Goal: Check status: Check status

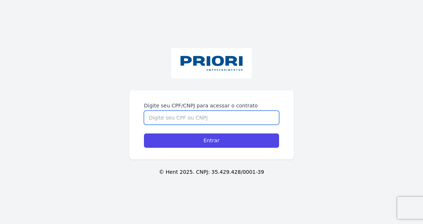
drag, startPoint x: 265, startPoint y: 117, endPoint x: 290, endPoint y: 119, distance: 25.0
click at [265, 118] on input "Digite seu CPF/CNPJ para acessar o contrato" at bounding box center [211, 118] width 135 height 14
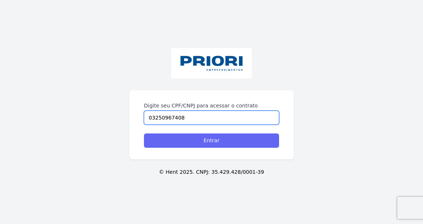
type input "03250967408"
click at [213, 138] on input "Entrar" at bounding box center [211, 141] width 135 height 14
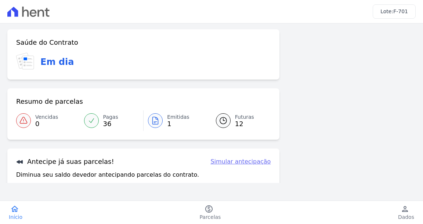
scroll to position [63, 0]
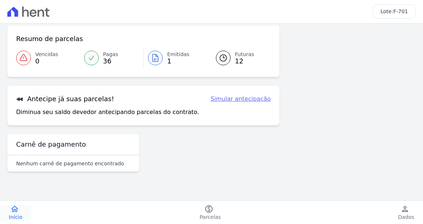
click at [14, 212] on icon "home" at bounding box center [14, 209] width 9 height 9
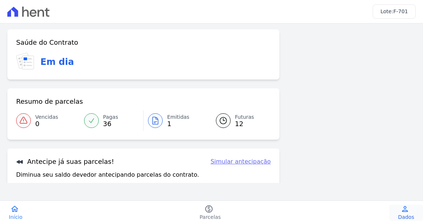
click at [403, 211] on icon "person" at bounding box center [404, 209] width 9 height 9
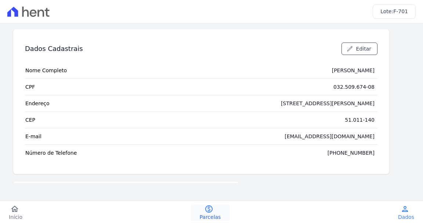
click at [207, 209] on icon "paid" at bounding box center [208, 209] width 9 height 9
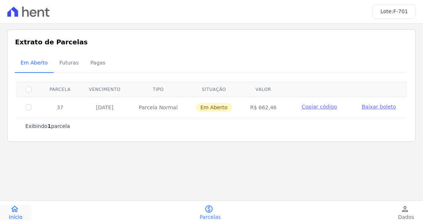
click at [15, 207] on icon "home" at bounding box center [14, 209] width 9 height 9
